Goal: Task Accomplishment & Management: Use online tool/utility

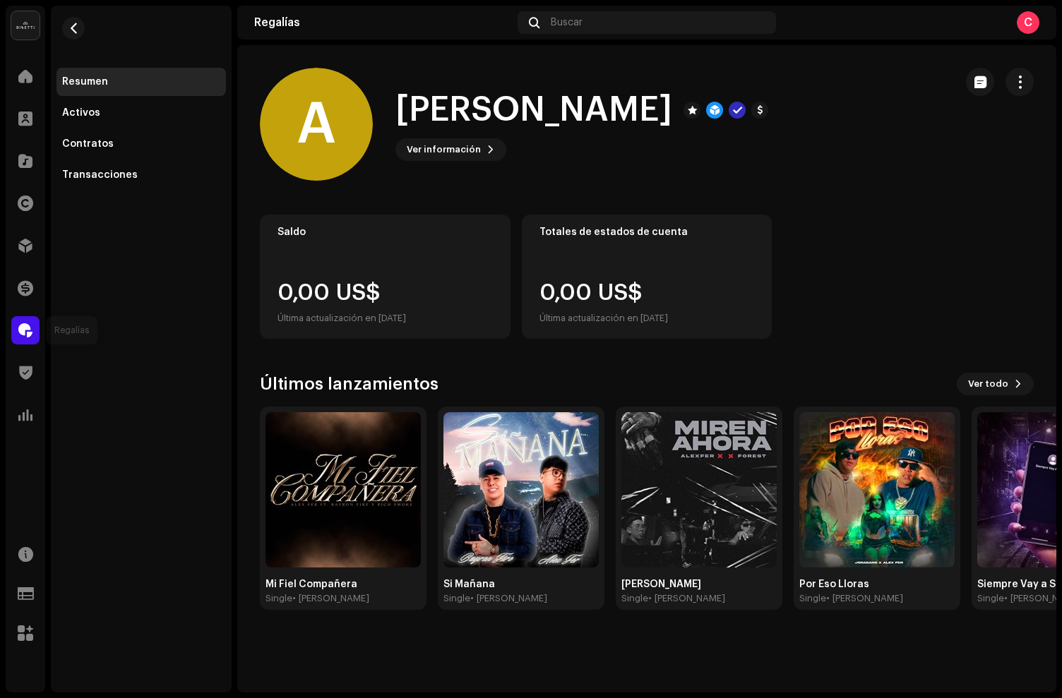
click at [28, 335] on span at bounding box center [25, 330] width 14 height 11
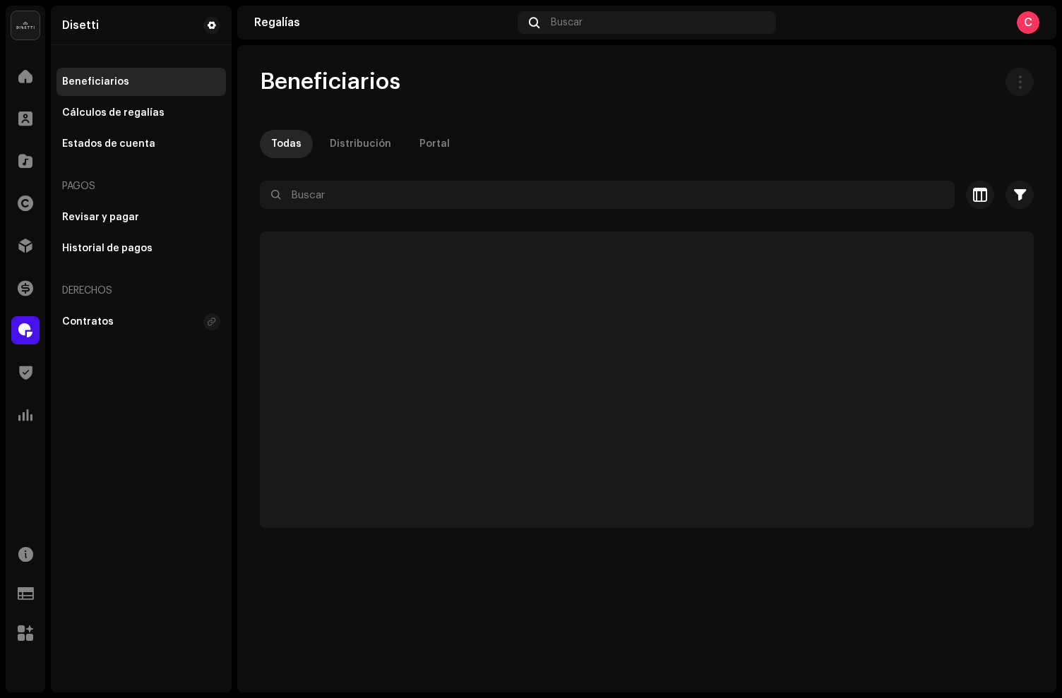
click at [27, 331] on span at bounding box center [25, 330] width 14 height 11
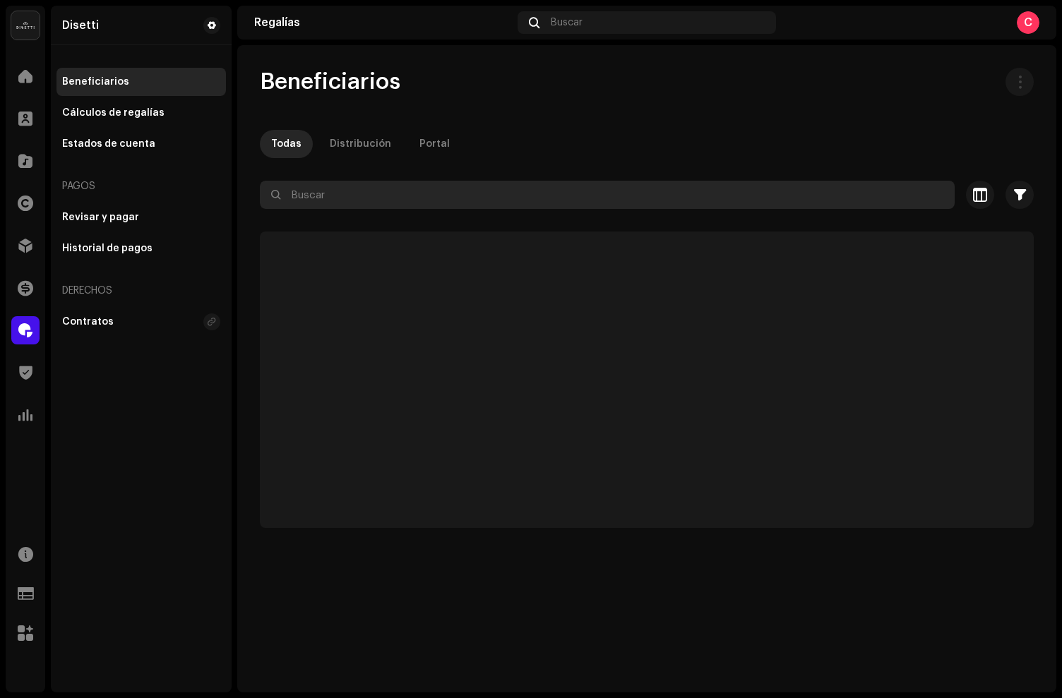
click at [320, 193] on input "text" at bounding box center [607, 195] width 695 height 28
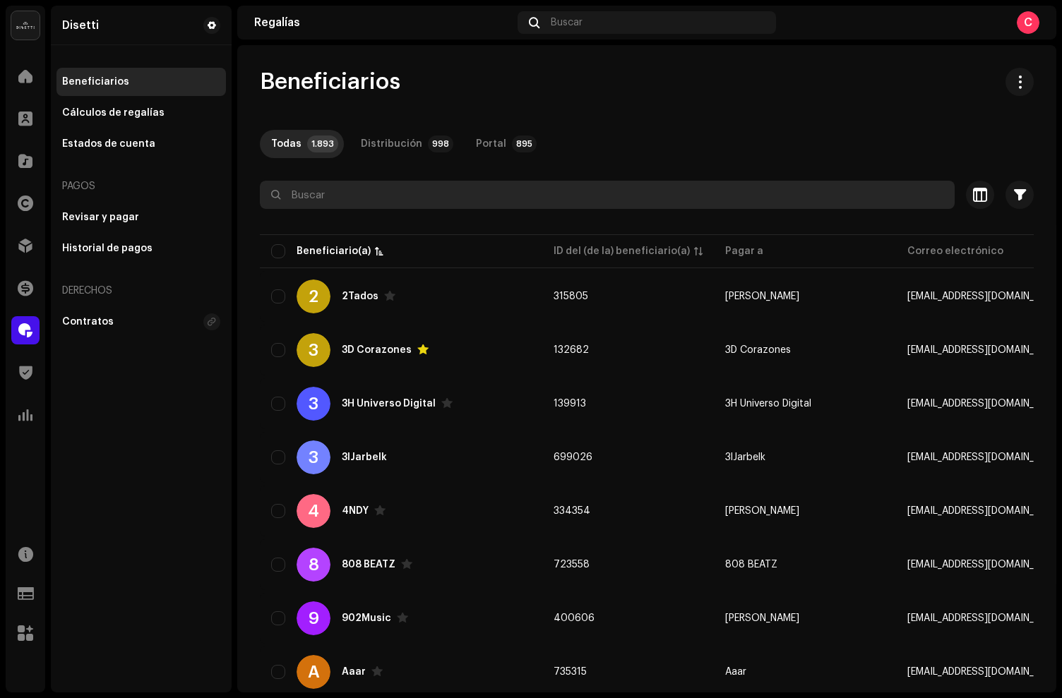
click at [325, 196] on input "text" at bounding box center [607, 195] width 695 height 28
type input "andiex"
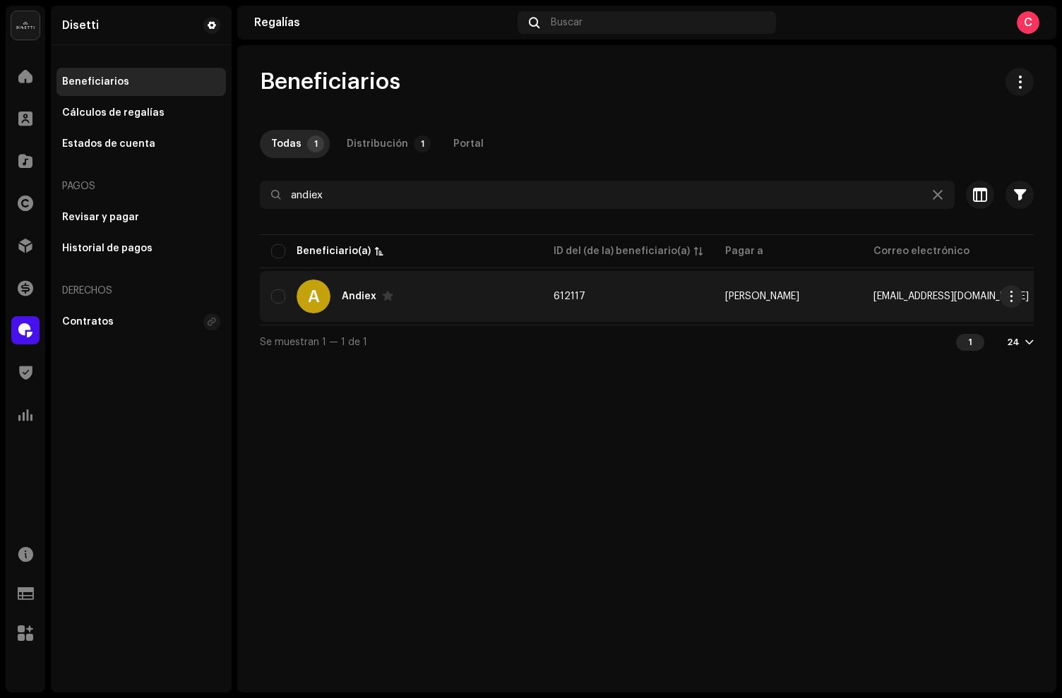
click at [472, 289] on div "A Andiex" at bounding box center [401, 297] width 260 height 34
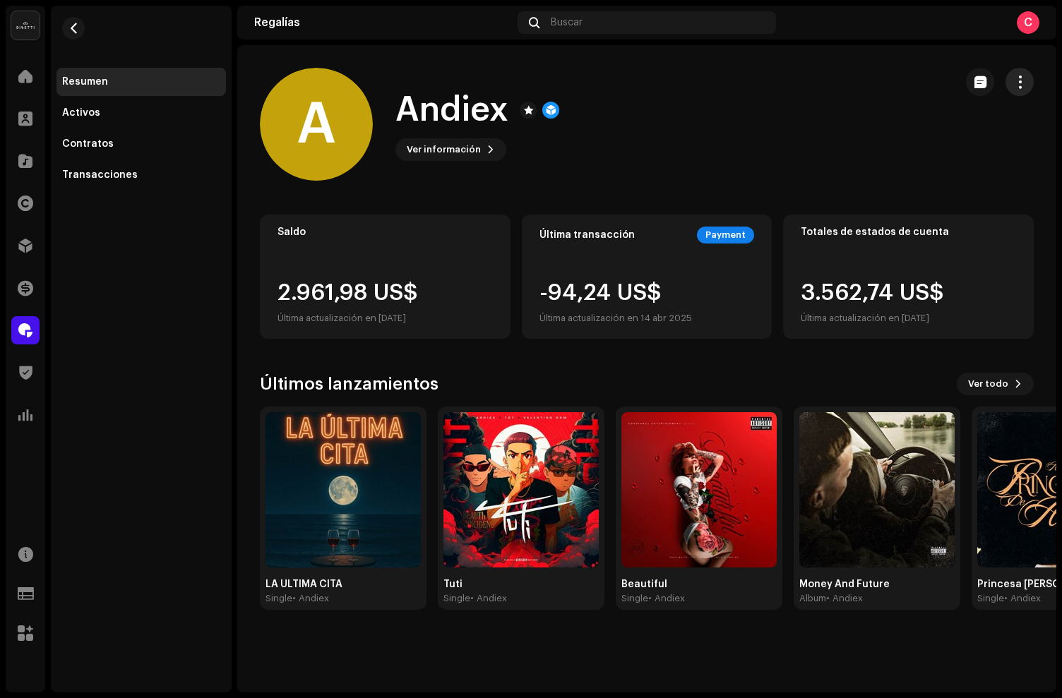
click at [1018, 80] on span "button" at bounding box center [1019, 81] width 13 height 11
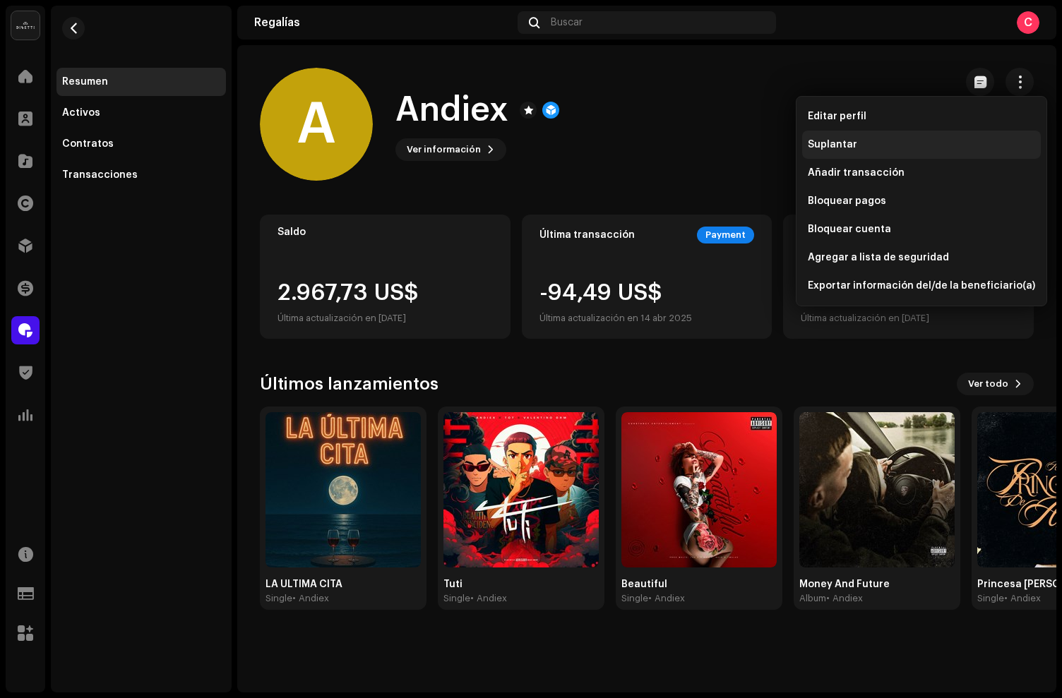
click at [839, 134] on div "Suplantar" at bounding box center [921, 145] width 239 height 28
